Goal: Task Accomplishment & Management: Complete application form

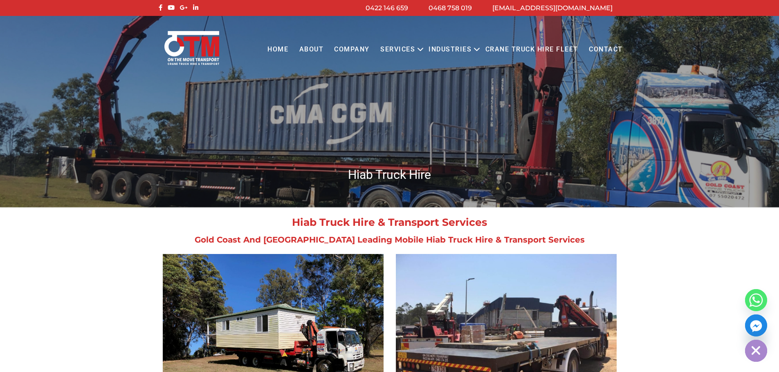
click at [600, 47] on link "Contact" at bounding box center [605, 49] width 45 height 22
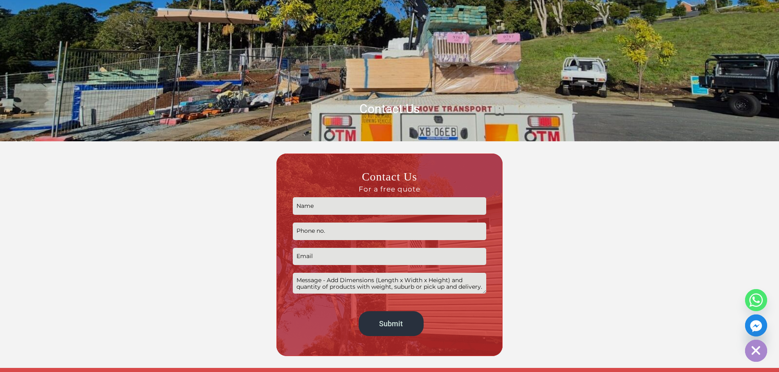
scroll to position [164, 0]
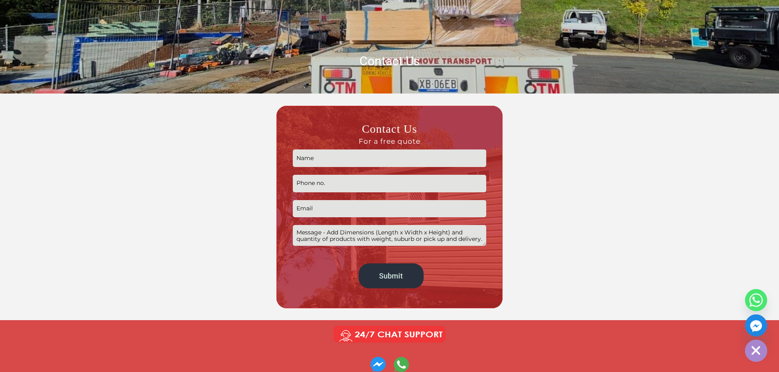
drag, startPoint x: 318, startPoint y: 163, endPoint x: 326, endPoint y: 163, distance: 7.8
click at [318, 162] on input "Contact form" at bounding box center [389, 159] width 193 height 18
type input "Allan"
type input "0400488674"
type input "allansimon@y7mail.com"
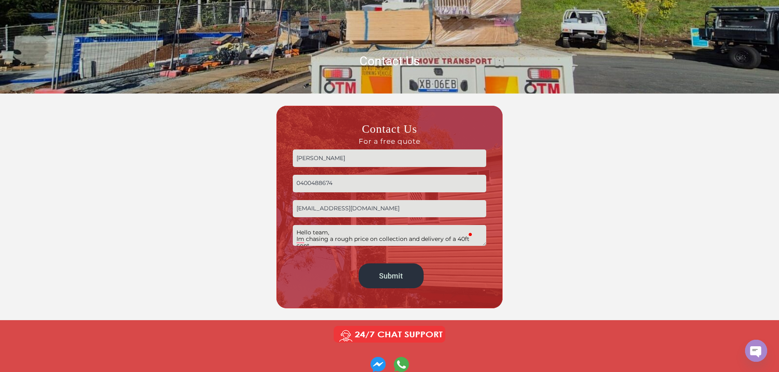
scroll to position [3, 0]
paste textarea "9 Upton Street, Bundall."
click at [421, 242] on textarea "Hello team, Im chasing a rough price on collection and delivery of a 40ft conta…" at bounding box center [389, 235] width 193 height 21
drag, startPoint x: 341, startPoint y: 240, endPoint x: 391, endPoint y: 234, distance: 51.1
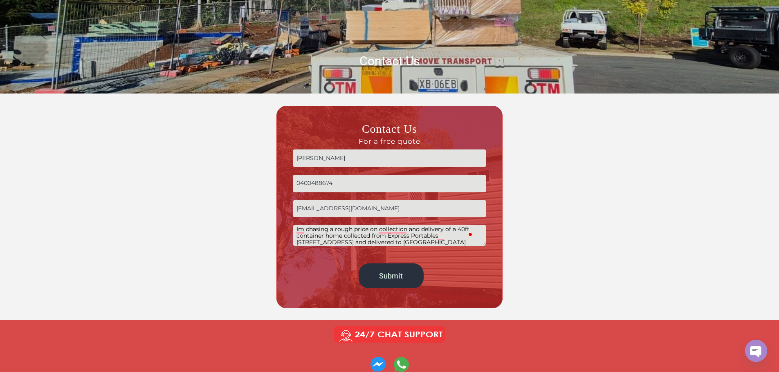
click at [340, 240] on textarea "Hello team, Im chasing a rough price on collection and delivery of a 40ft conta…" at bounding box center [389, 235] width 193 height 21
click at [330, 239] on textarea "Hello team, Im chasing a rough price on collection and delivery of a 40ft conta…" at bounding box center [389, 235] width 193 height 21
paste textarea "External: Length: 11.8m | Width: 6.42m | Height: 3.07m"
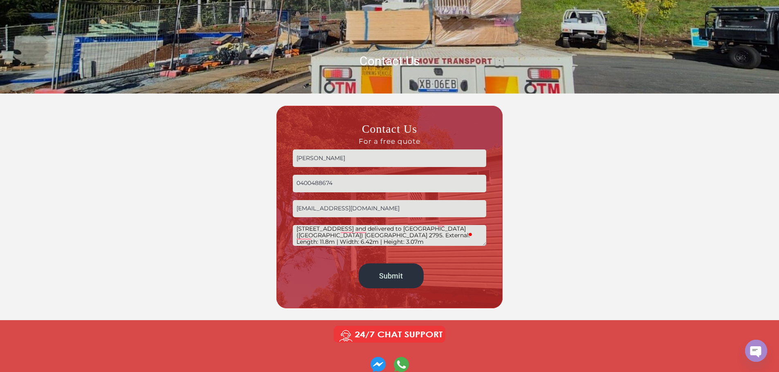
paste textarea "Approx | 10,500kg"
drag, startPoint x: 314, startPoint y: 243, endPoint x: 338, endPoint y: 240, distance: 24.7
click at [314, 242] on textarea "Hello team, Im chasing a rough price on collection and delivery of a 40ft conta…" at bounding box center [389, 235] width 193 height 21
click at [329, 235] on textarea "Hello team, Im chasing a rough price on collection and delivery of a 40ft conta…" at bounding box center [389, 235] width 193 height 21
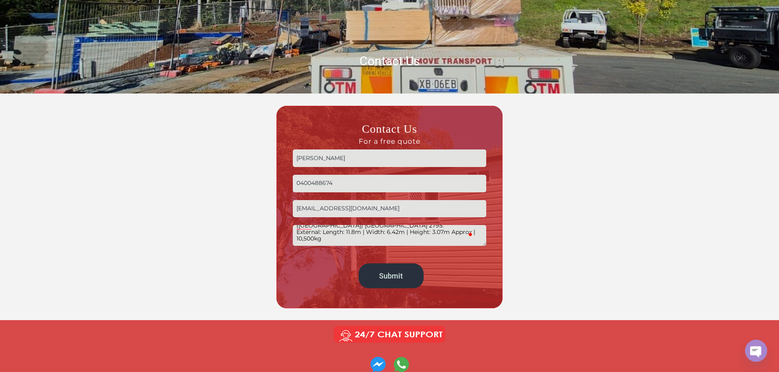
click at [450, 231] on textarea "Hello team, Im chasing a rough price on collection and delivery of a 40ft conta…" at bounding box center [389, 235] width 193 height 21
click at [361, 236] on textarea "Hello team, Im chasing a rough price on collection and delivery of a 40ft conta…" at bounding box center [389, 235] width 193 height 21
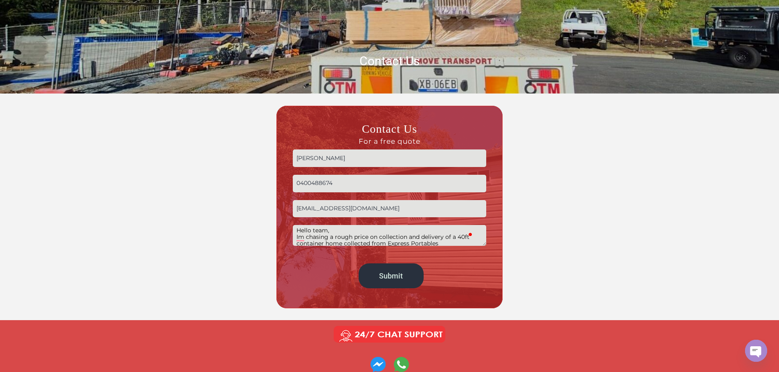
drag, startPoint x: 368, startPoint y: 236, endPoint x: 334, endPoint y: 235, distance: 33.9
click at [334, 235] on textarea "Hello team, Im chasing a rough price on collection and delivery of a 40ft conta…" at bounding box center [389, 235] width 193 height 21
click at [358, 227] on textarea "Hello team, Im chasing a quote on collection and delivery of a 40ft container h…" at bounding box center [389, 235] width 193 height 21
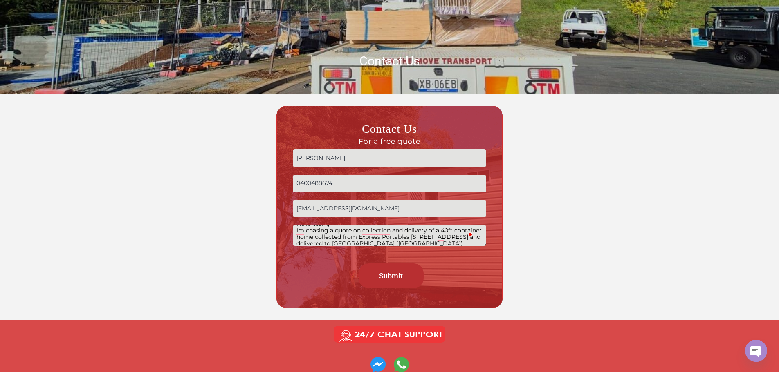
type textarea "Hello team, Im chasing a quote on collection and delivery of a 40ft container h…"
click at [397, 274] on input "Submit" at bounding box center [391, 276] width 65 height 25
